Goal: Information Seeking & Learning: Compare options

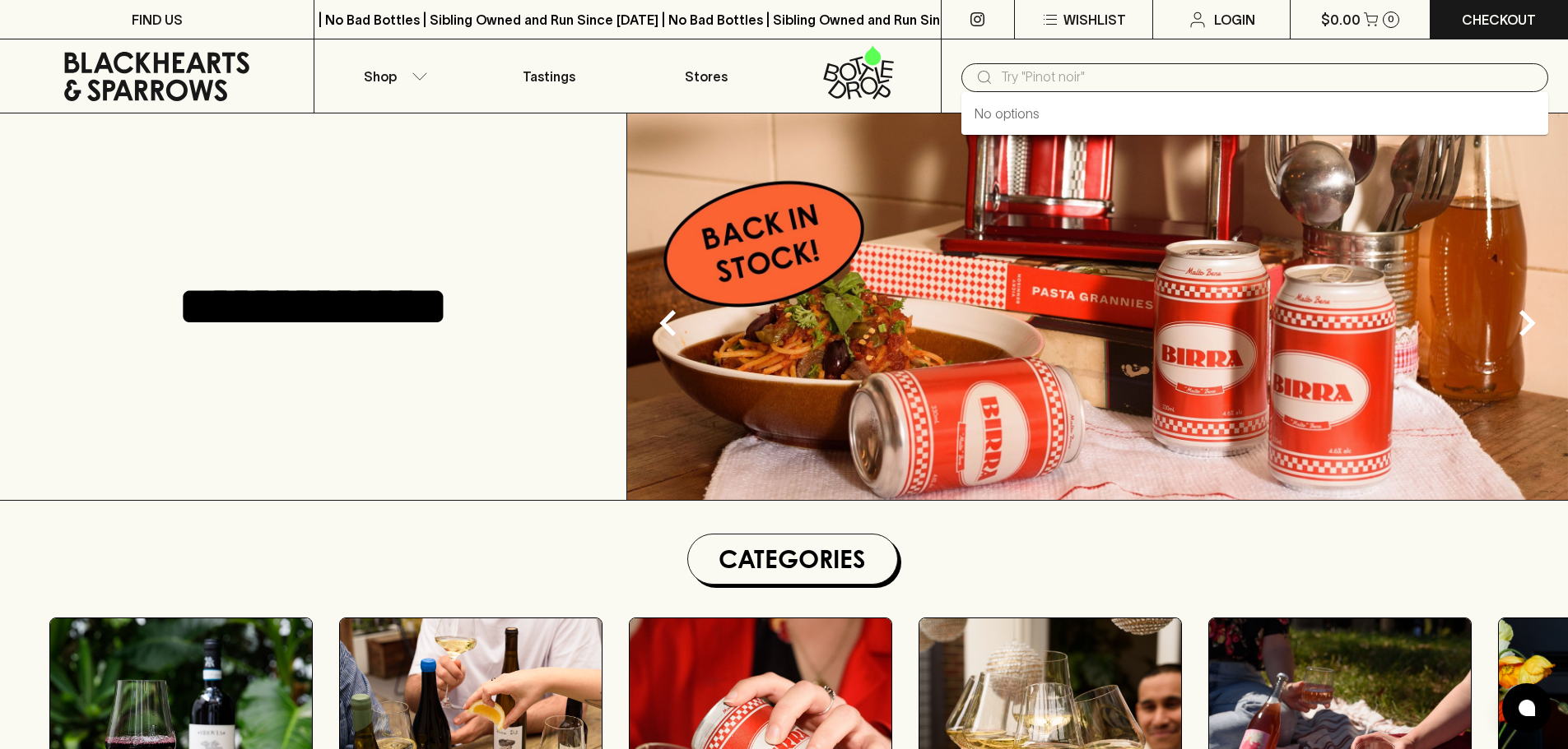
click at [1025, 73] on input "text" at bounding box center [1268, 77] width 534 height 26
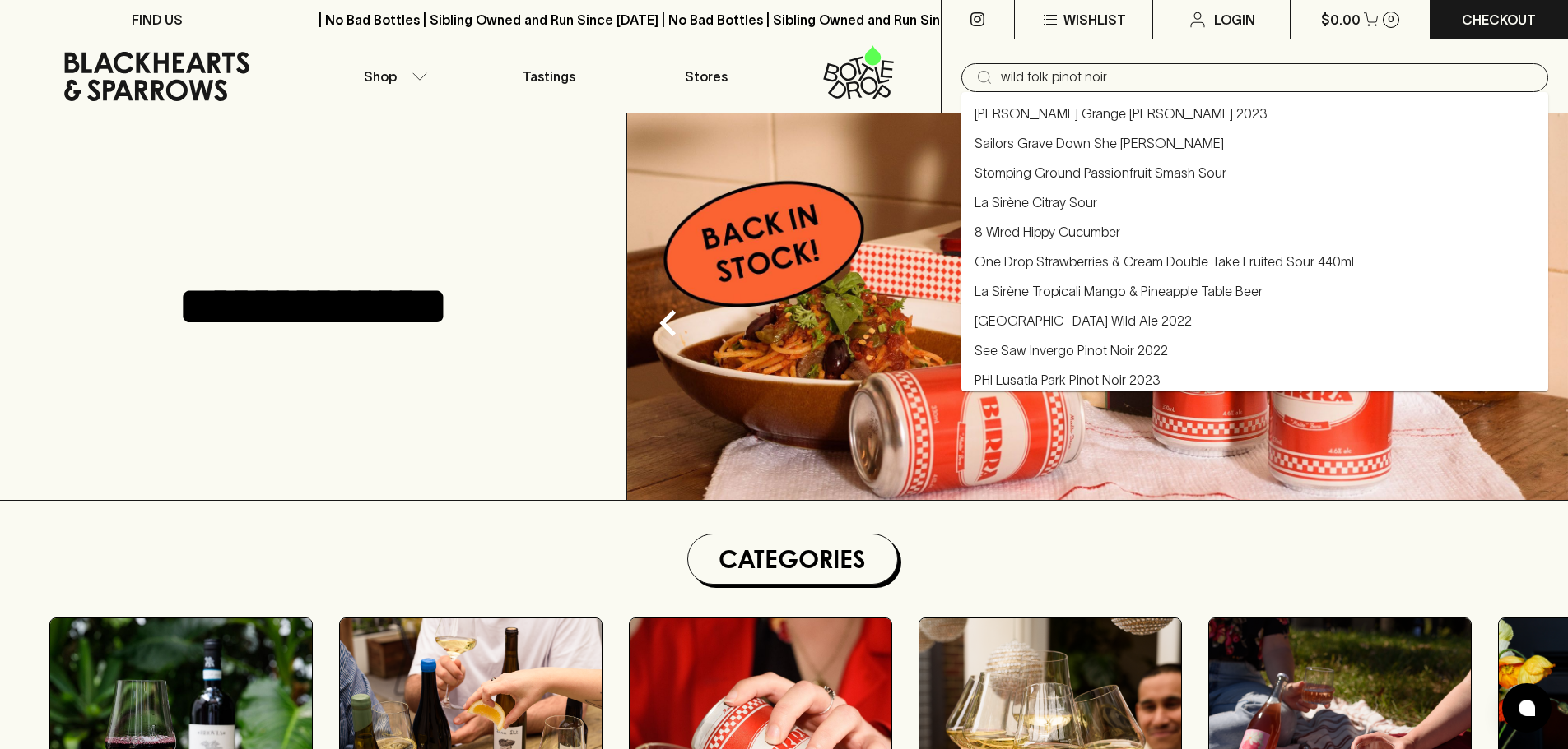
type input "wild folk pinot noir"
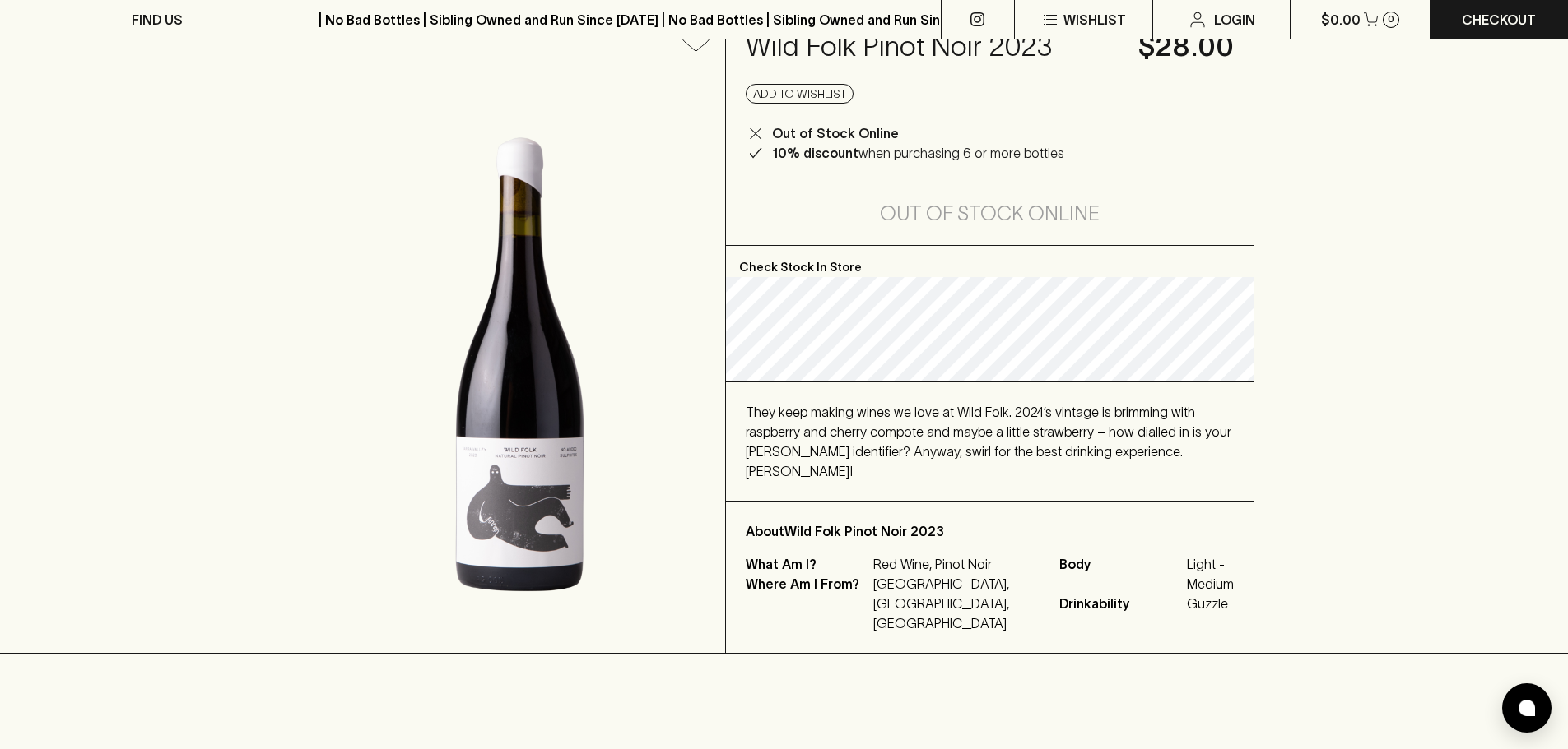
scroll to position [82, 0]
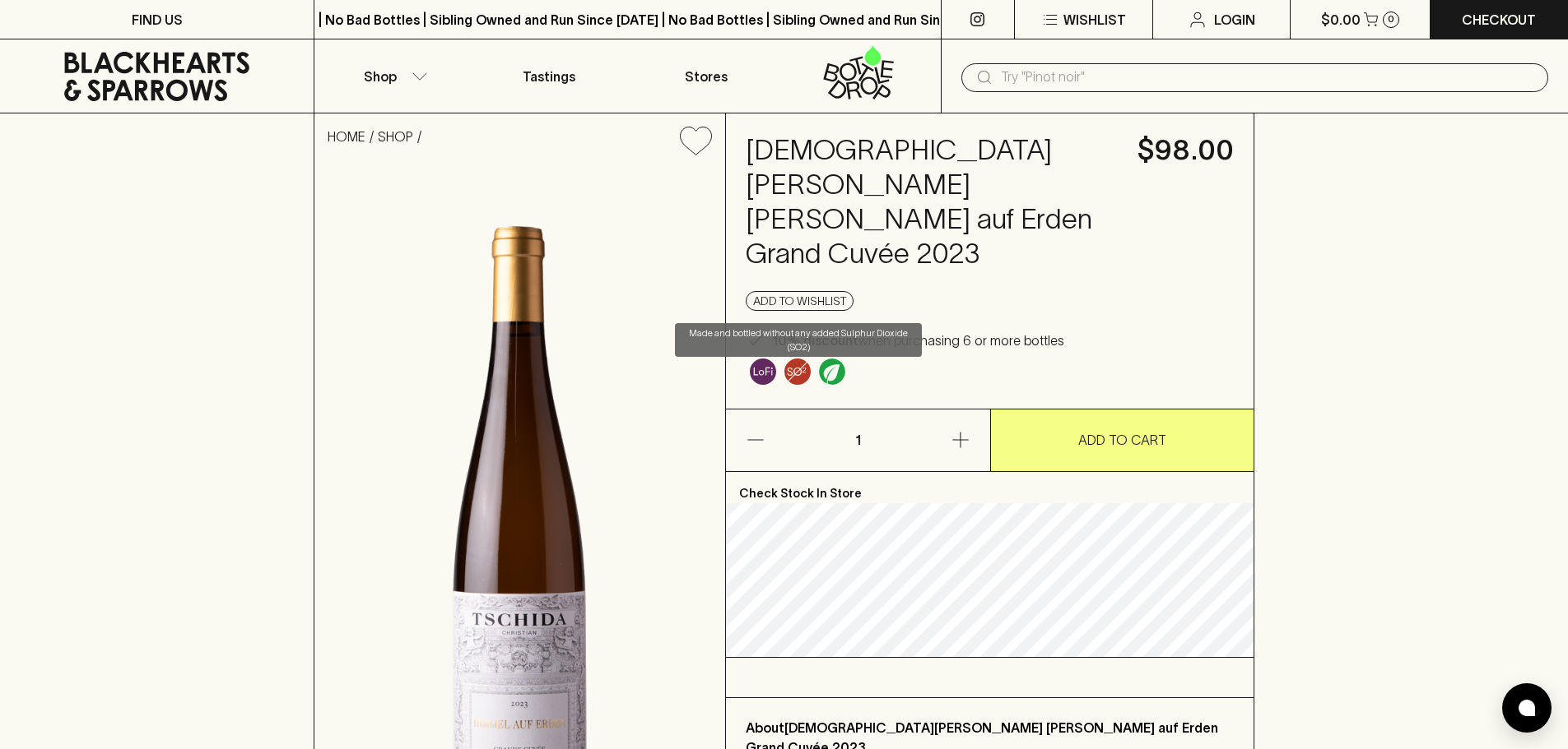
click at [797, 359] on img "Made and bottled without any added Sulphur Dioxide (SO2)" at bounding box center [797, 371] width 26 height 26
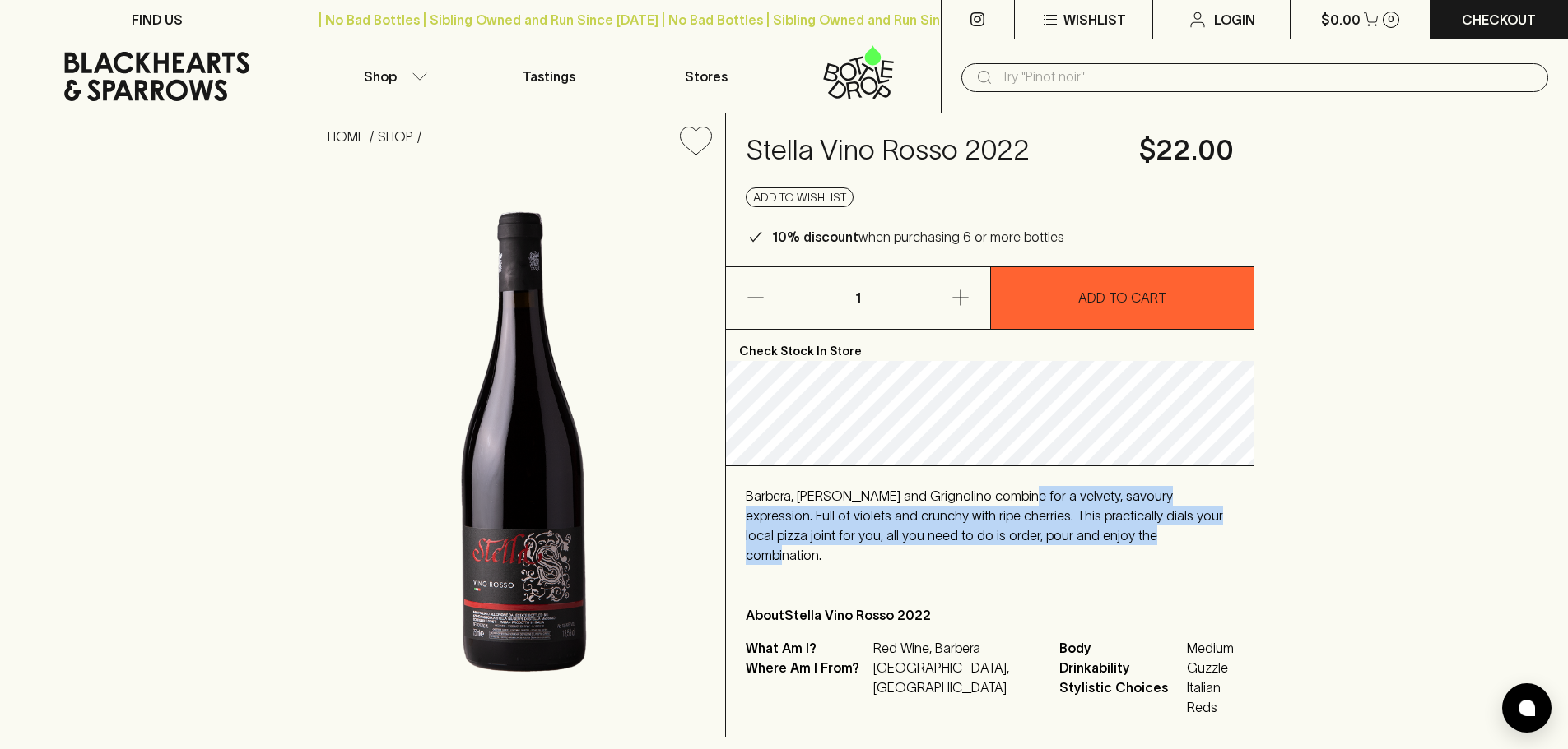
drag, startPoint x: 997, startPoint y: 523, endPoint x: 1166, endPoint y: 565, distance: 174.1
click at [1166, 565] on div "Barbera, [PERSON_NAME] and Grignolino combine for a velvety, savoury expression…" at bounding box center [989, 525] width 488 height 79
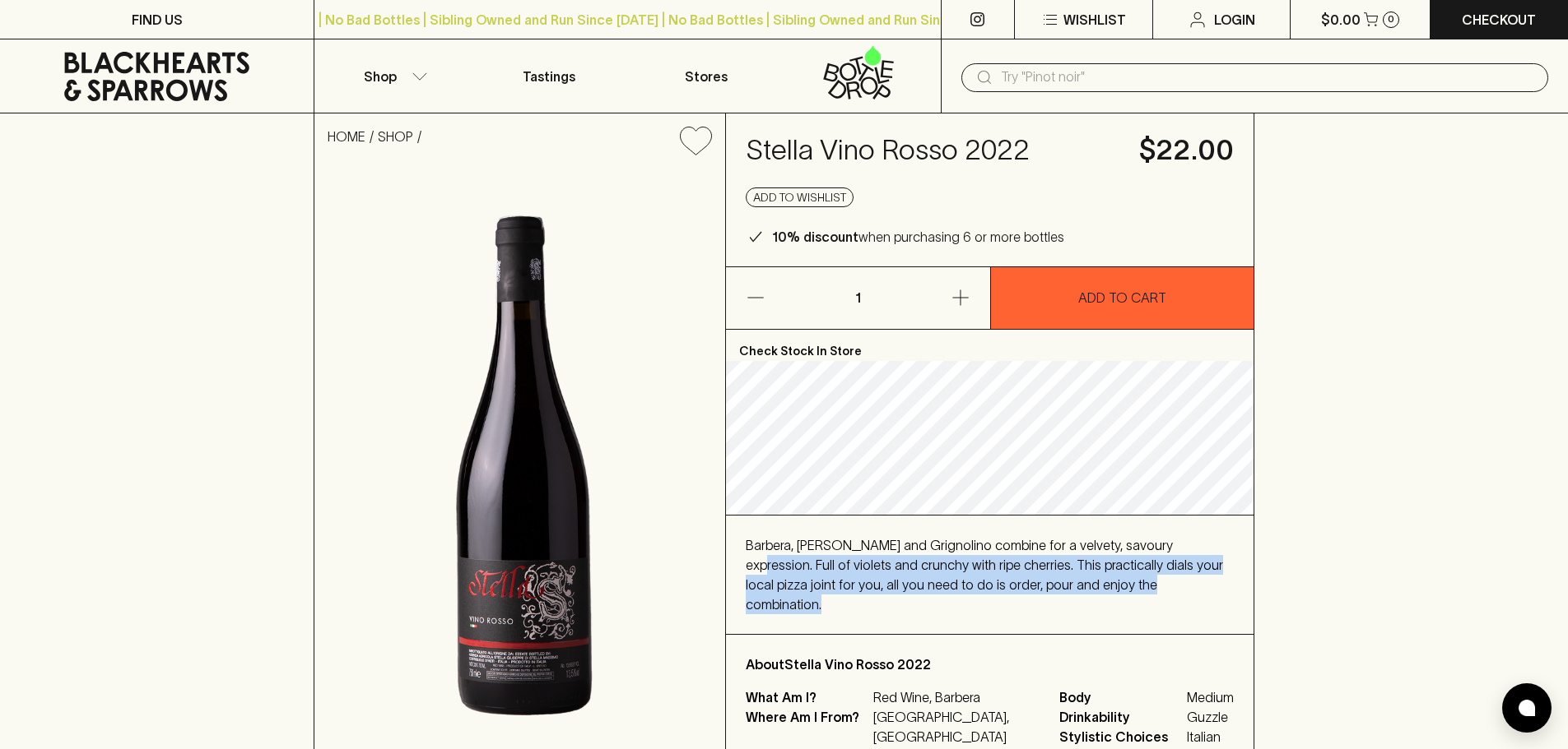
drag, startPoint x: 1166, startPoint y: 565, endPoint x: 1155, endPoint y: 525, distance: 41.5
click at [1155, 525] on div "Barbera, [PERSON_NAME] and Grignolino combine for a velvety, savoury expression…" at bounding box center [989, 574] width 527 height 118
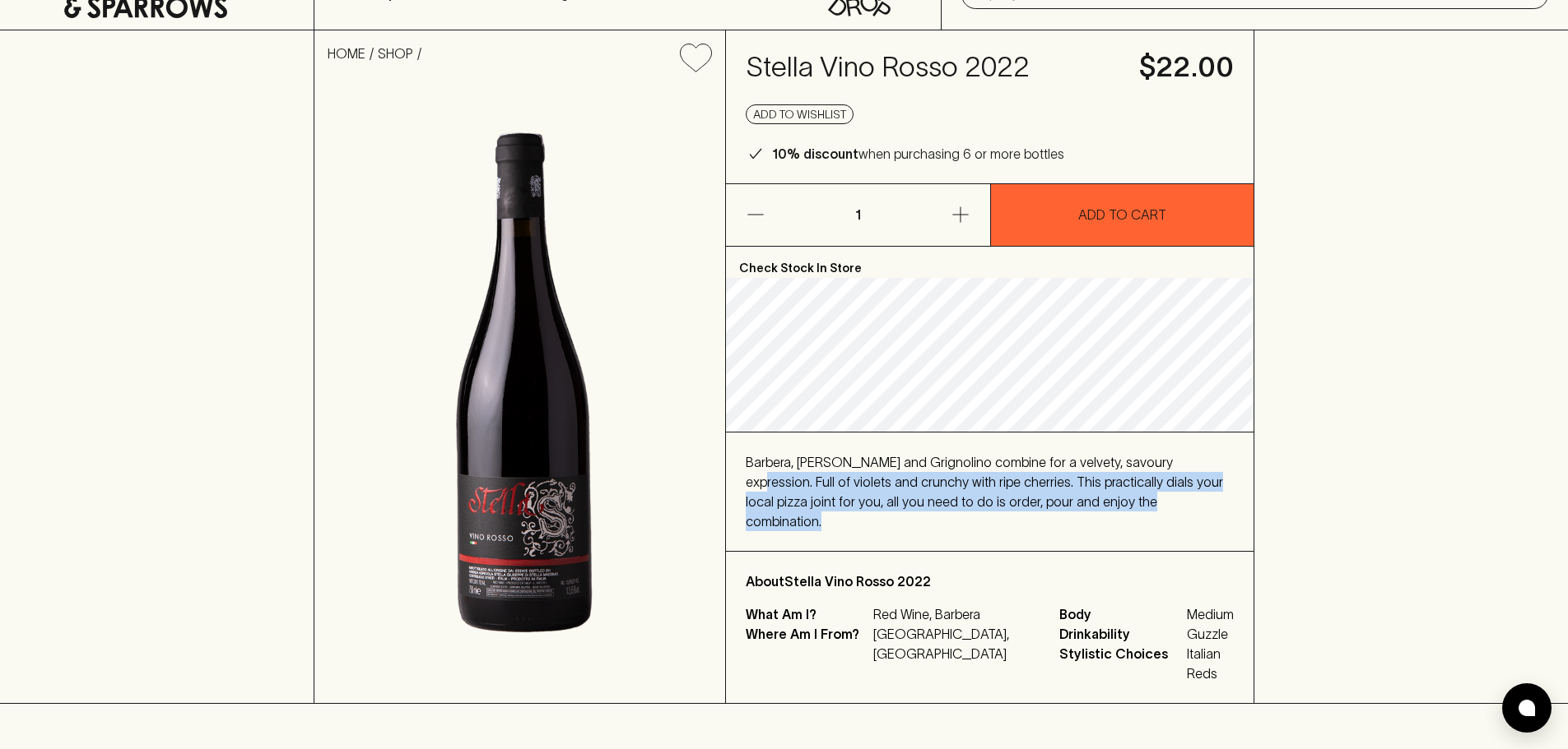
scroll to position [82, 0]
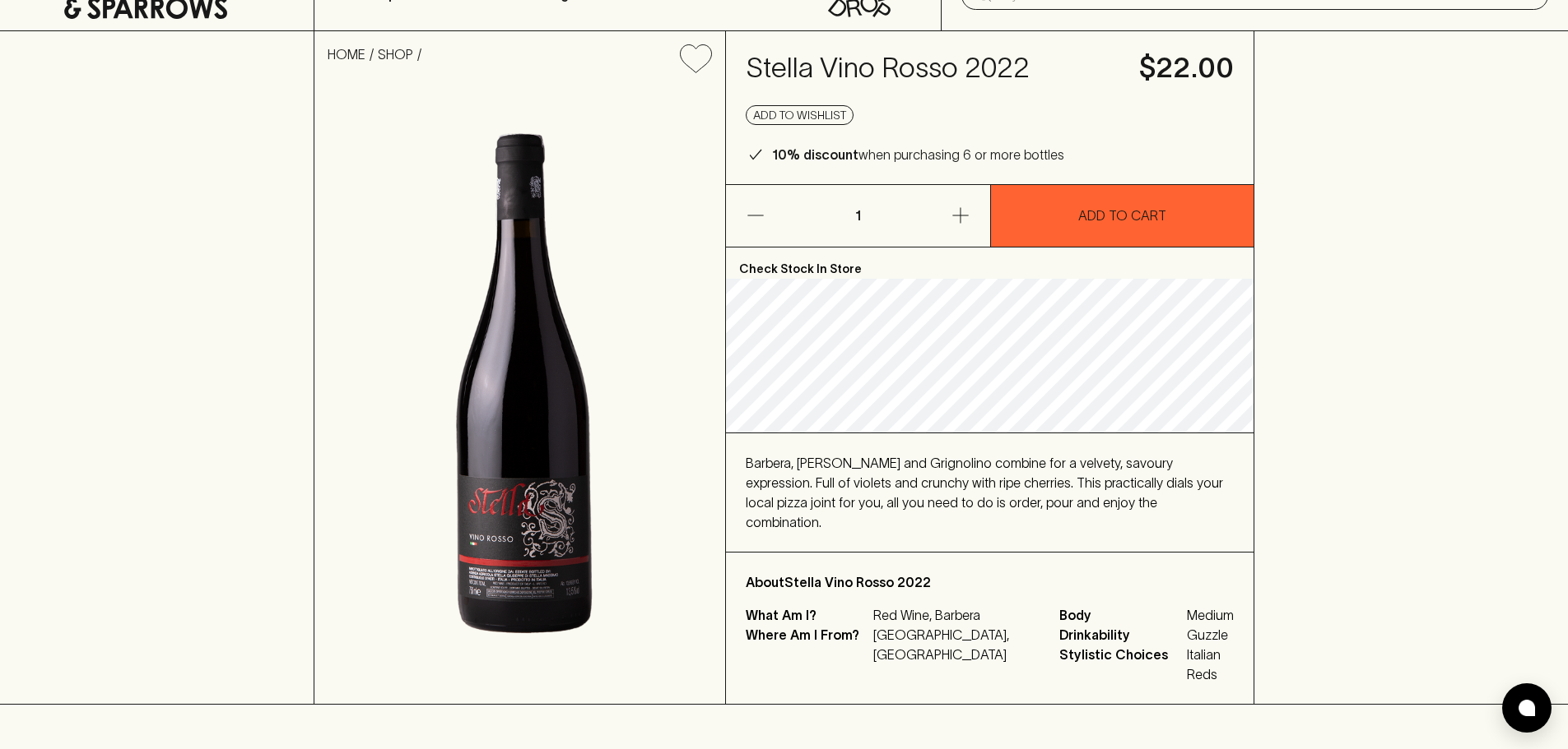
click at [1132, 463] on span "Barbera, [PERSON_NAME] and Grignolino combine for a velvety, savoury expression…" at bounding box center [984, 493] width 477 height 74
drag, startPoint x: 1124, startPoint y: 476, endPoint x: 1148, endPoint y: 513, distance: 44.1
click at [1148, 513] on div "Barbera, [PERSON_NAME] and Grignolino combine for a velvety, savoury expression…" at bounding box center [989, 492] width 527 height 118
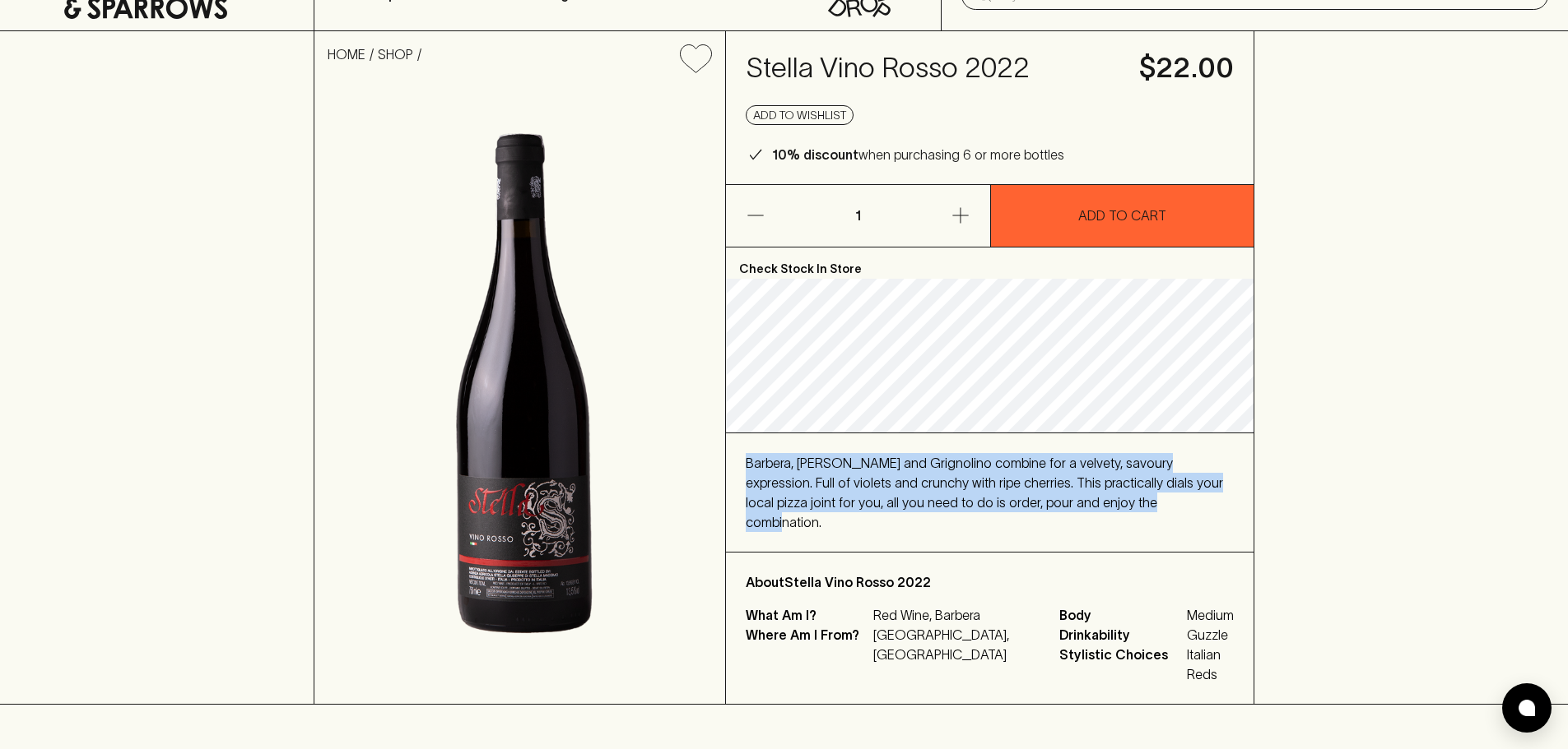
click at [1159, 432] on div "Check Stock In Store Barbera, Freisa and Grignolino combine for a velvety, savo…" at bounding box center [989, 476] width 527 height 457
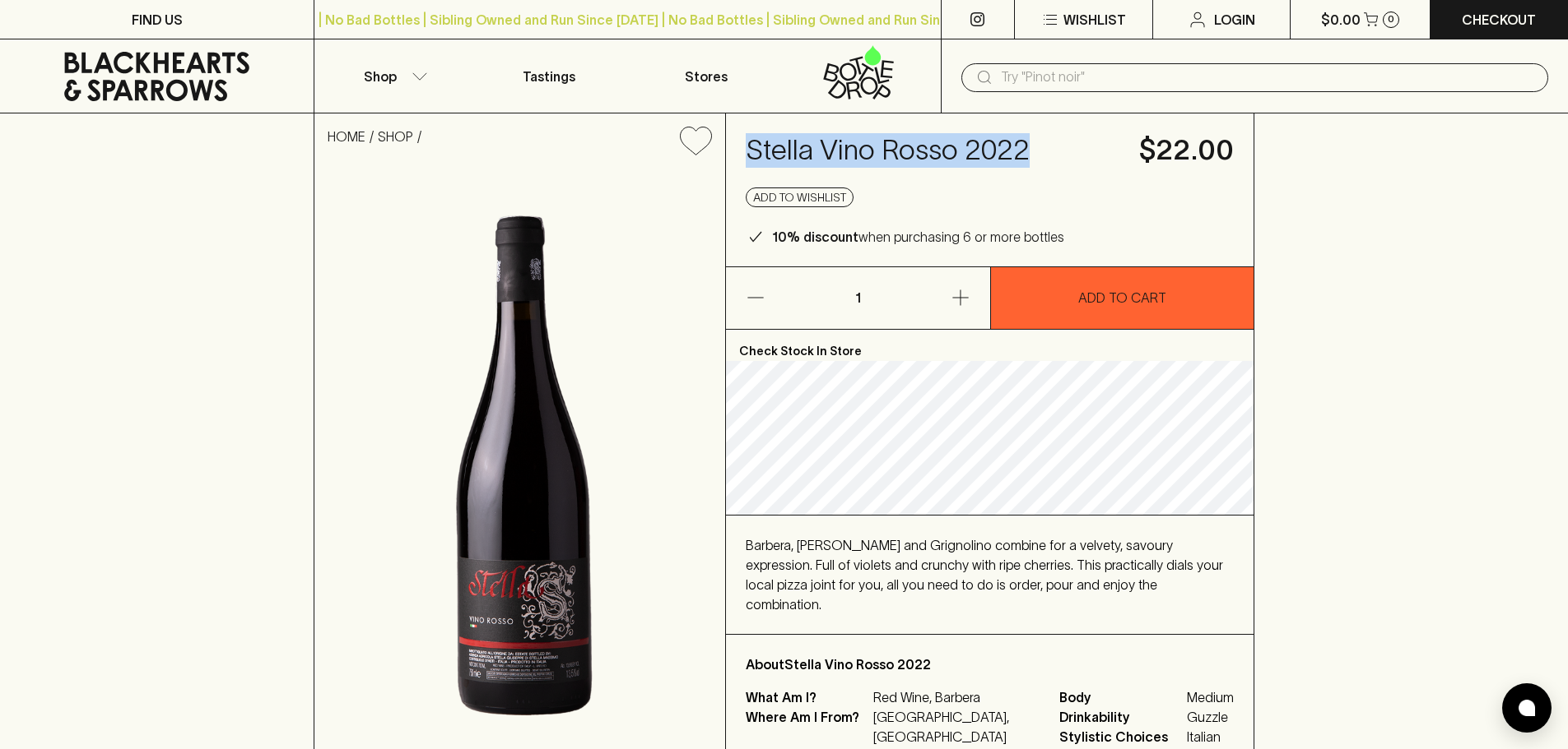
drag, startPoint x: 749, startPoint y: 162, endPoint x: 1106, endPoint y: 163, distance: 357.0
click at [1106, 163] on h4 "Stella Vino Rosso 2022" at bounding box center [932, 151] width 373 height 34
drag, startPoint x: 921, startPoint y: 147, endPoint x: 941, endPoint y: 154, distance: 21.2
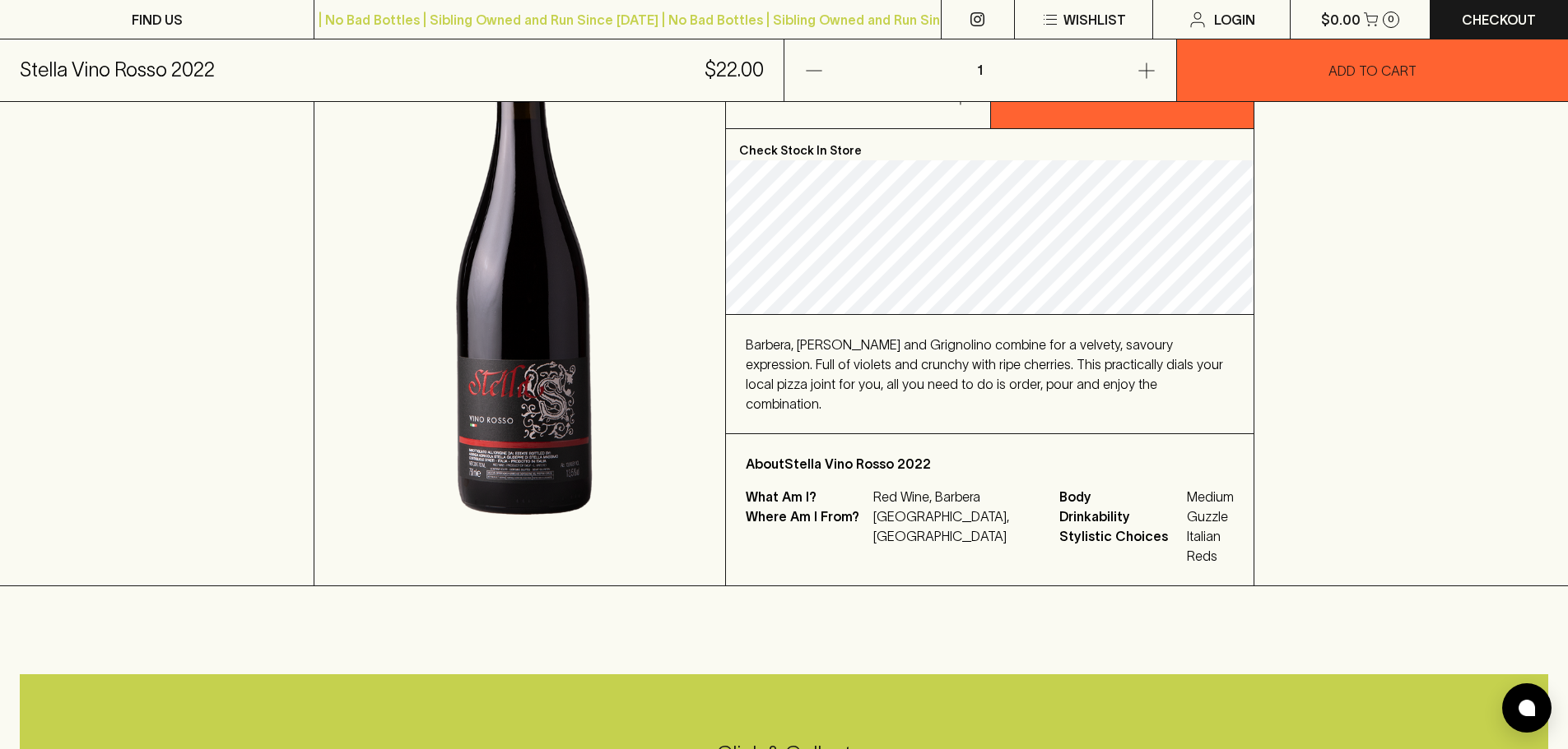
scroll to position [411, 0]
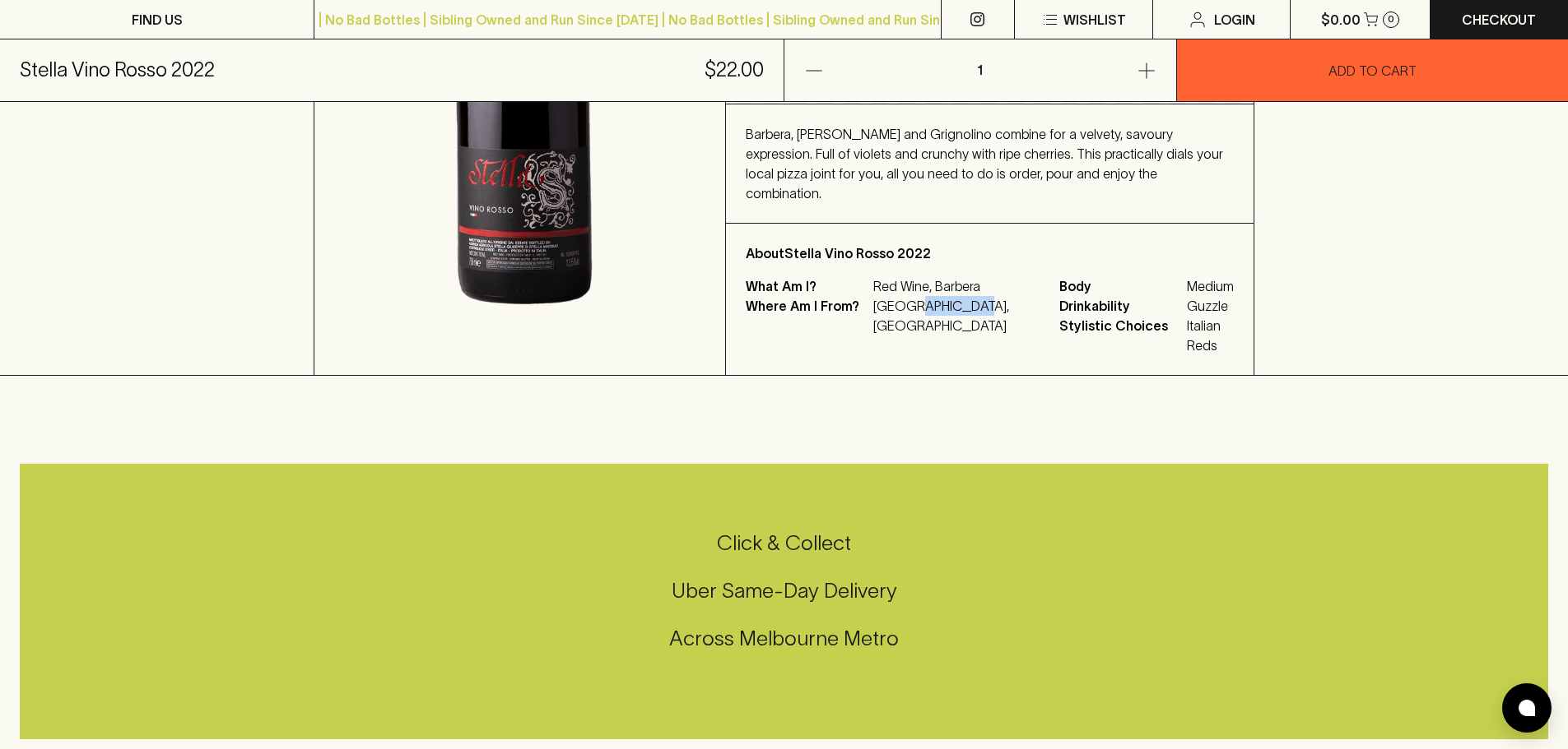
drag, startPoint x: 898, startPoint y: 289, endPoint x: 960, endPoint y: 284, distance: 62.2
click at [960, 297] on p "[GEOGRAPHIC_DATA], [GEOGRAPHIC_DATA]" at bounding box center [956, 316] width 166 height 40
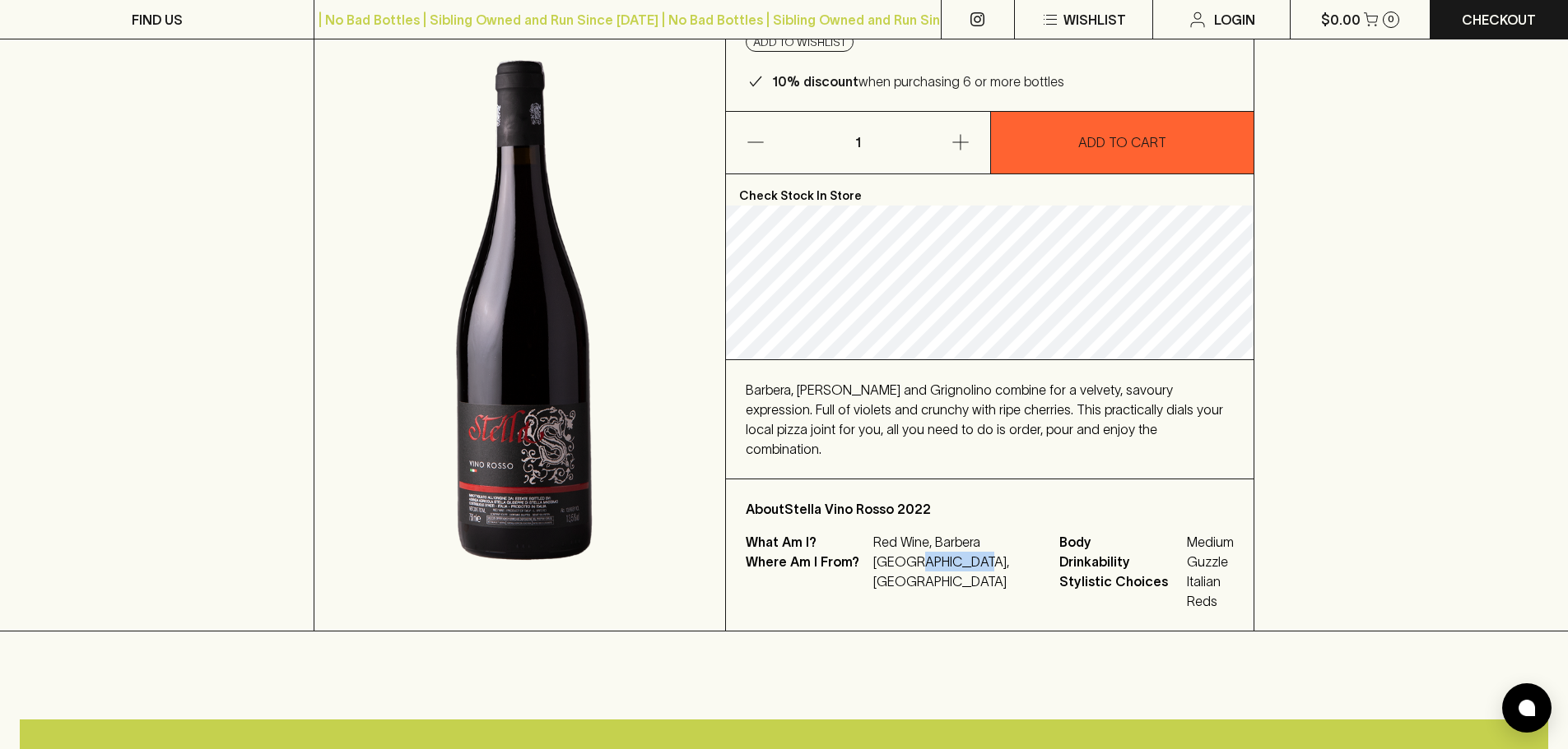
scroll to position [0, 0]
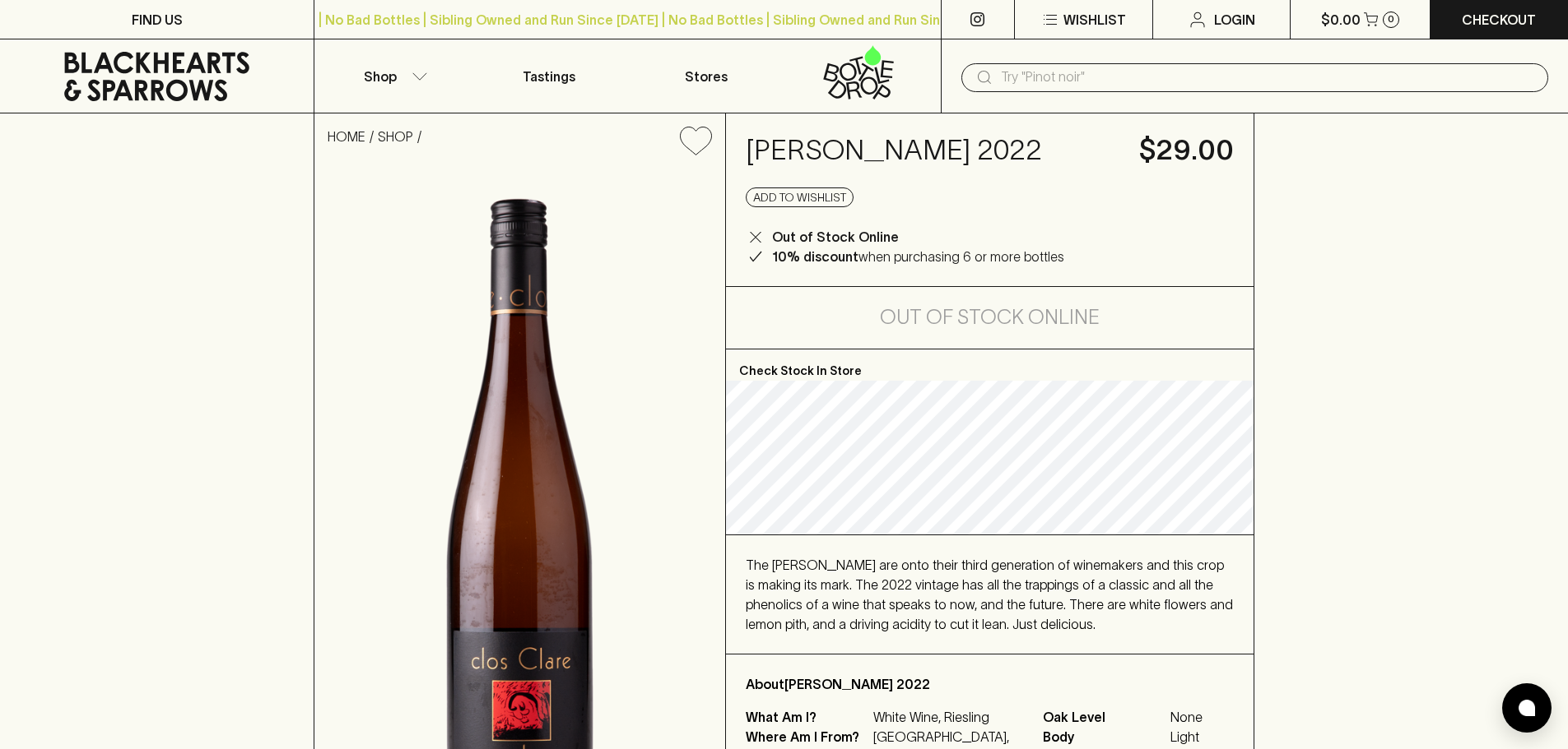
click at [1101, 67] on input "text" at bounding box center [1268, 77] width 534 height 26
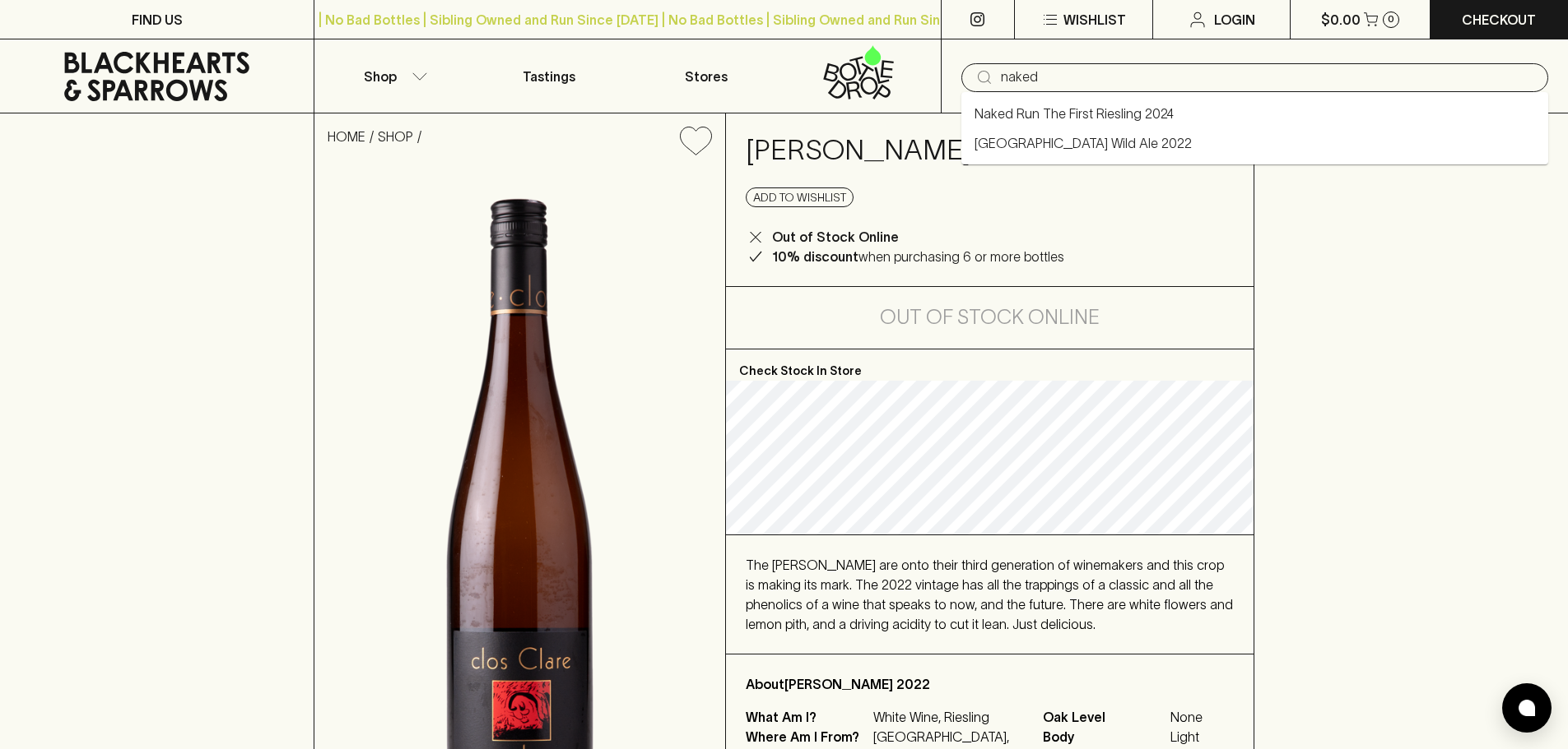
click at [1058, 97] on ul "Naked Run The First Riesling 2024 Wildflower Village Wild Ale 2022" at bounding box center [1254, 128] width 587 height 72
click at [1057, 117] on link "Naked Run The First Riesling 2024" at bounding box center [1074, 114] width 199 height 20
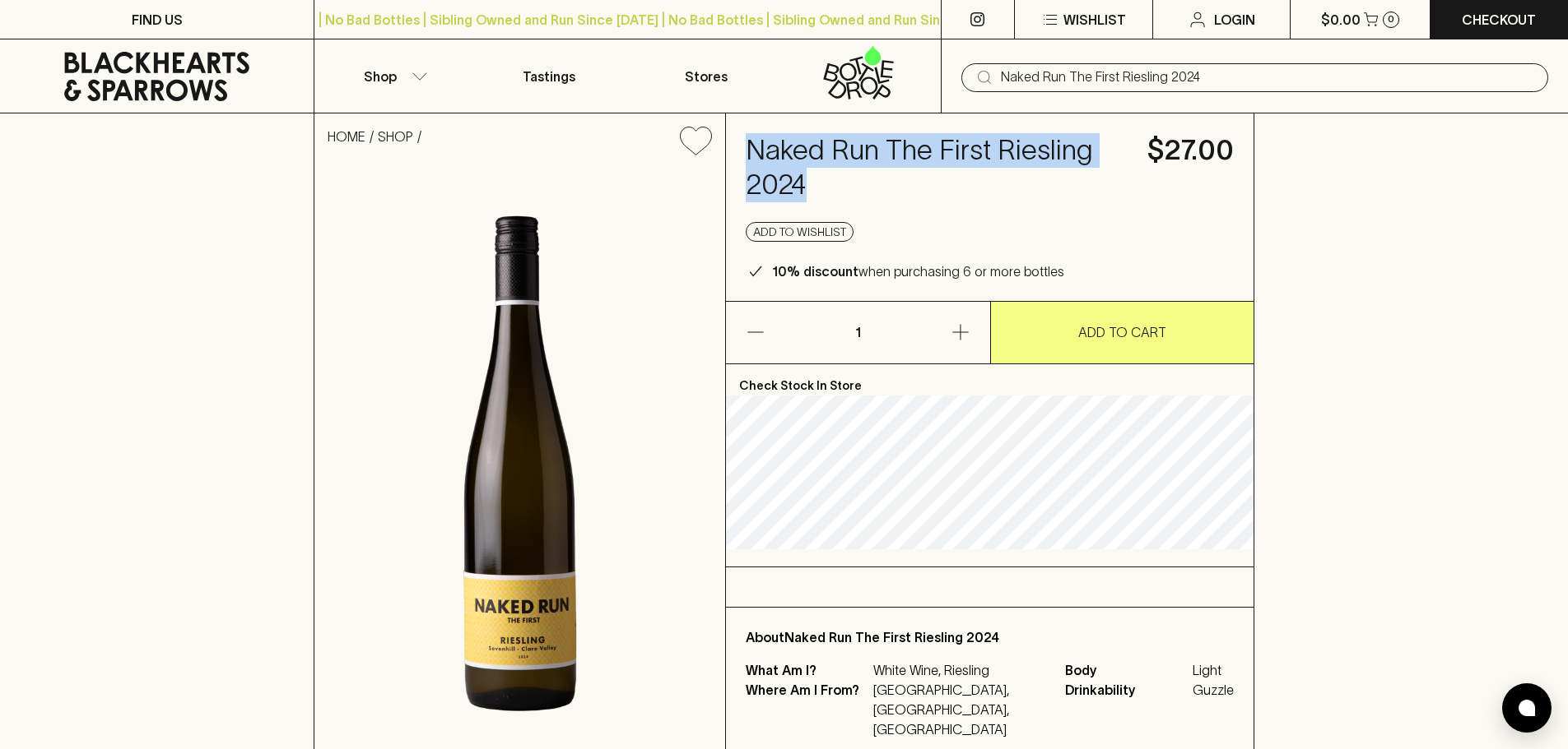
drag, startPoint x: 737, startPoint y: 146, endPoint x: 829, endPoint y: 176, distance: 96.8
click at [829, 176] on div "Naked Run The First Riesling 2024 $27.00 Add to wishlist 10% discount when purc…" at bounding box center [989, 207] width 527 height 187
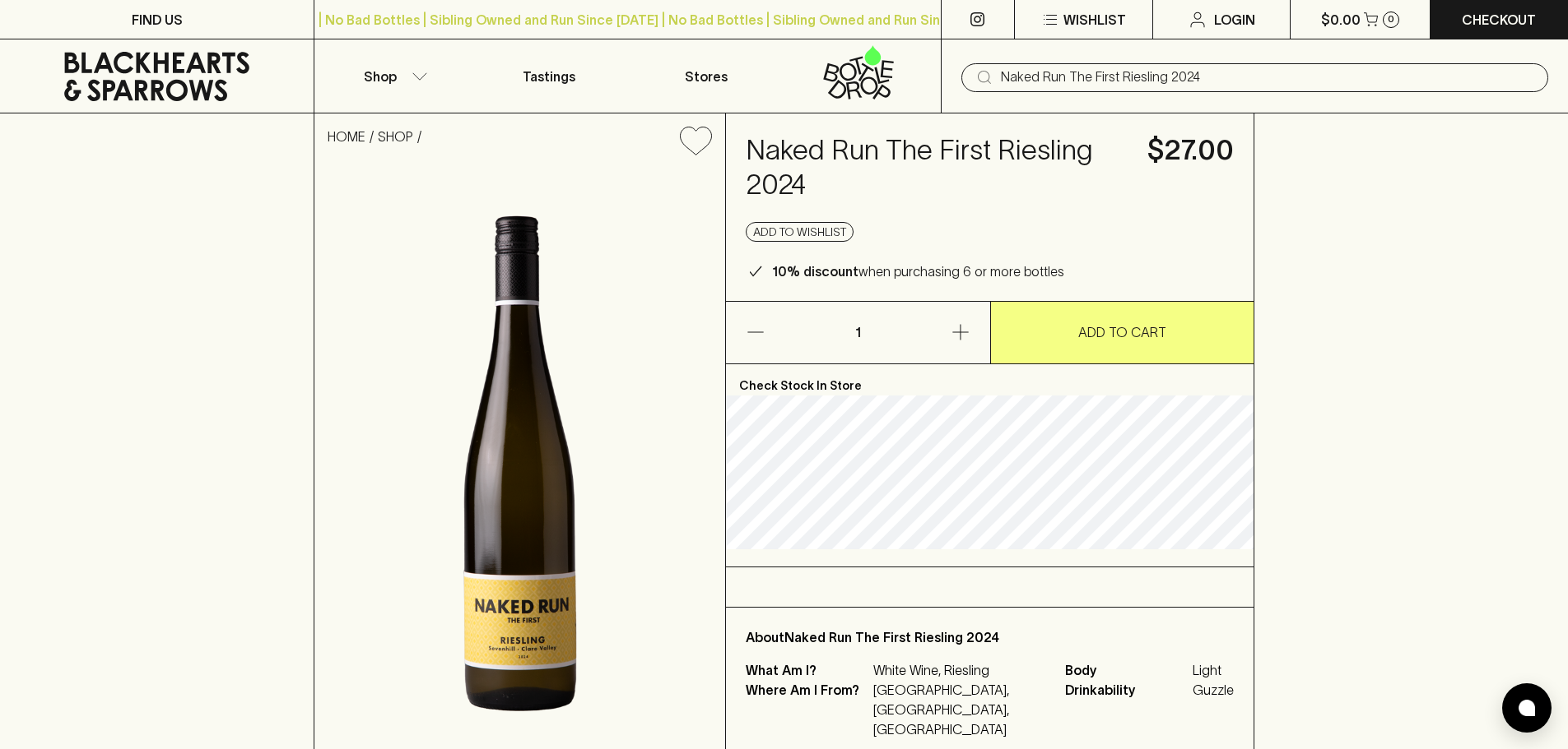
click at [1035, 70] on input "Naked Run The First Riesling 2024" at bounding box center [1268, 77] width 534 height 26
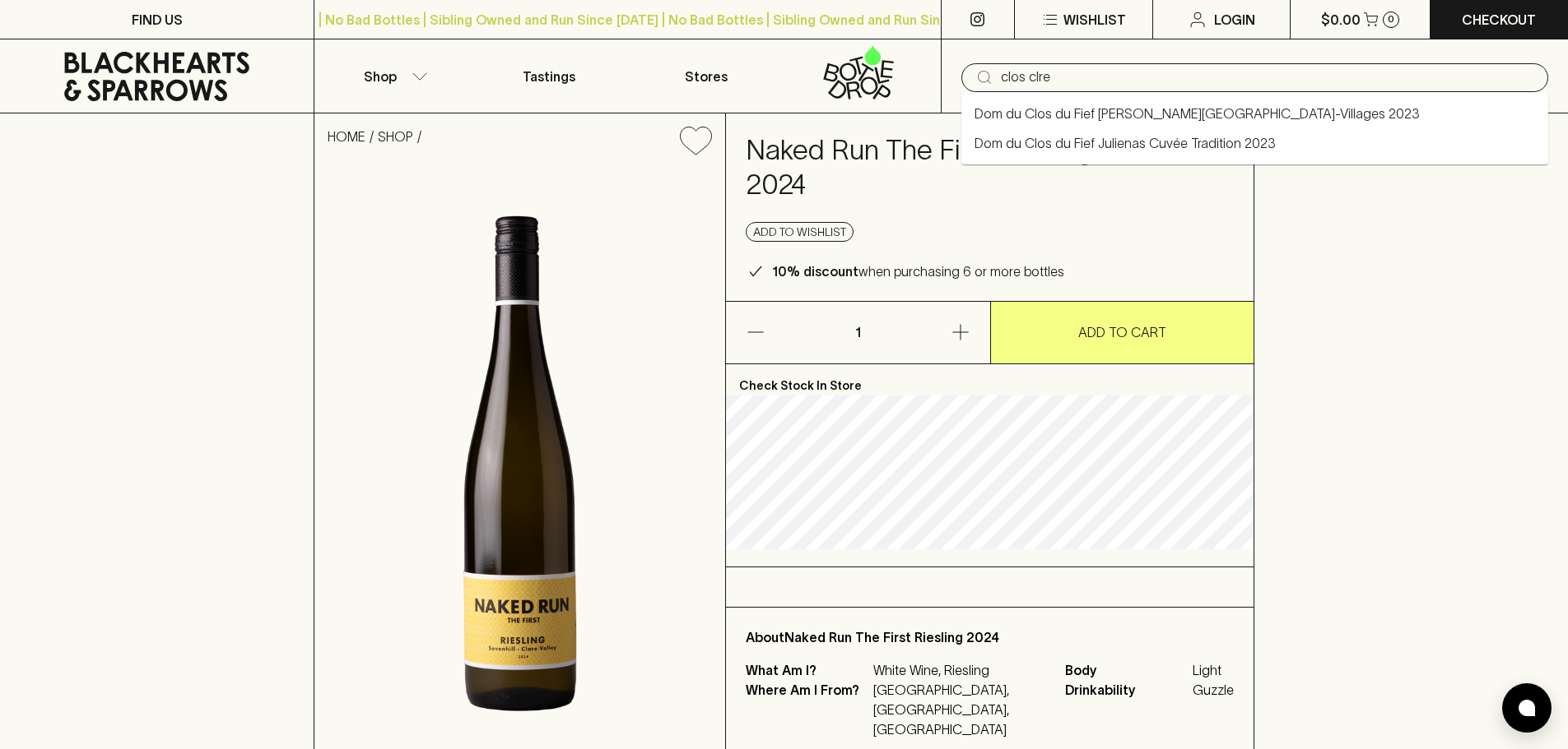
type input "clos clre"
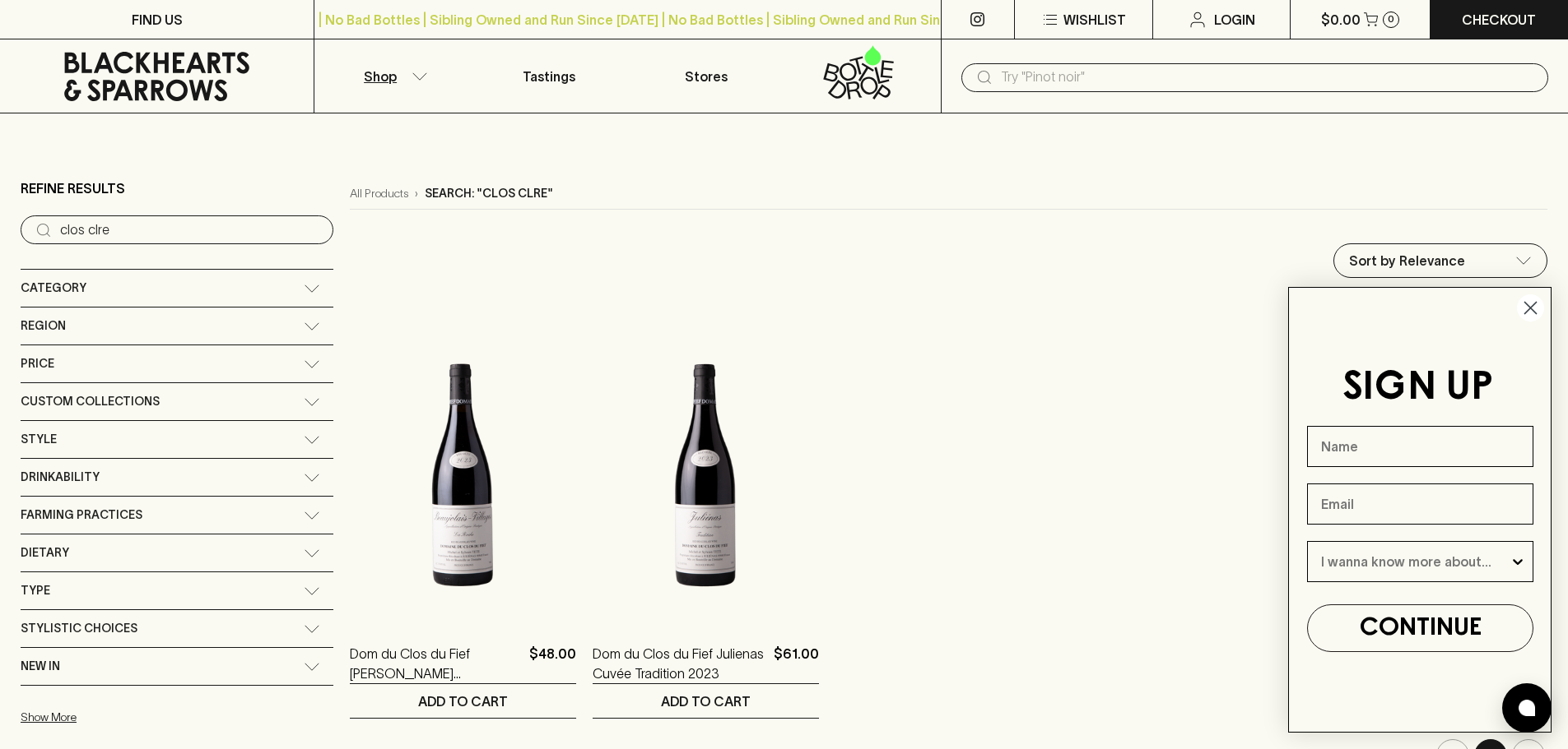
click at [1016, 69] on input "text" at bounding box center [1268, 77] width 534 height 26
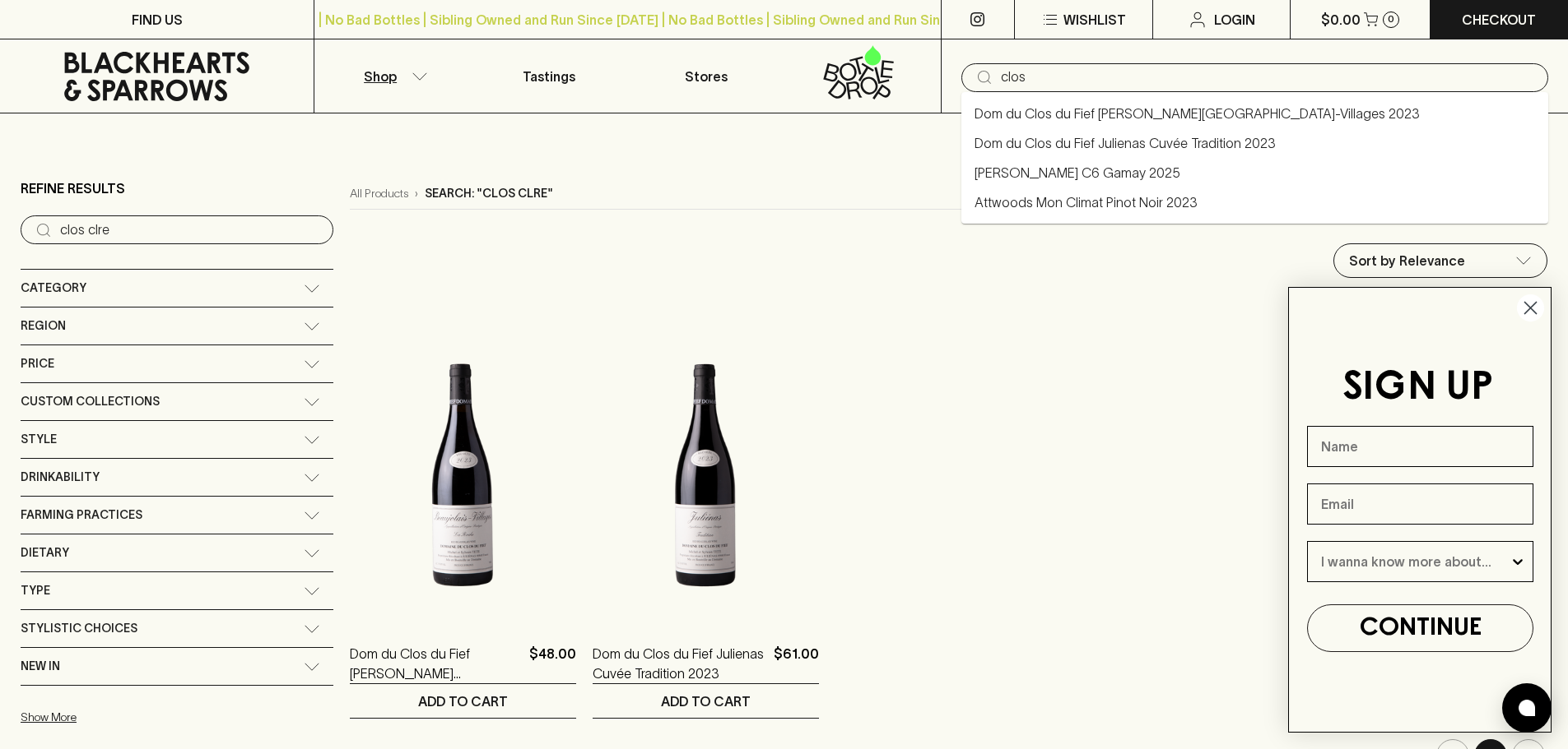
type input "clos"
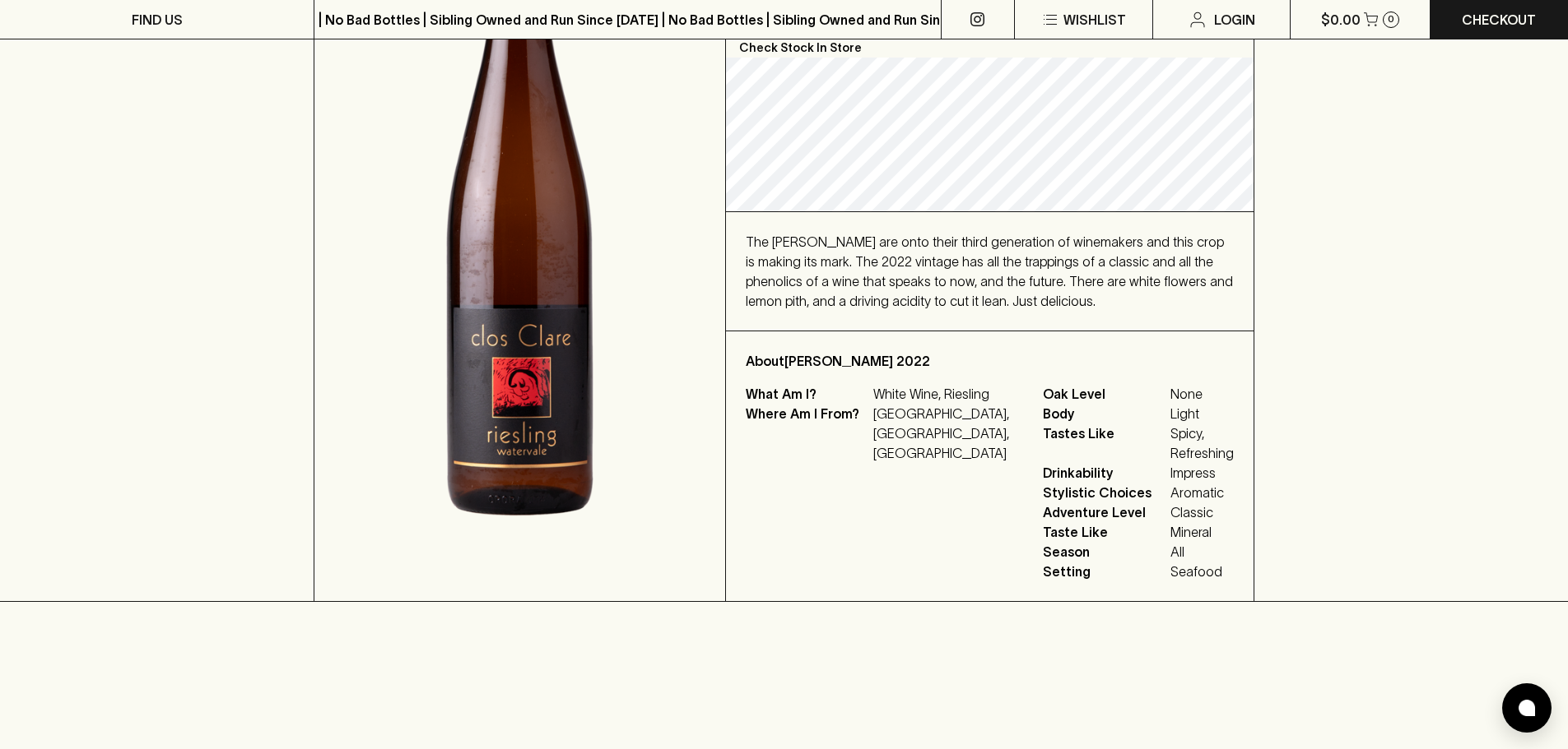
scroll to position [329, 0]
